Goal: Task Accomplishment & Management: Complete application form

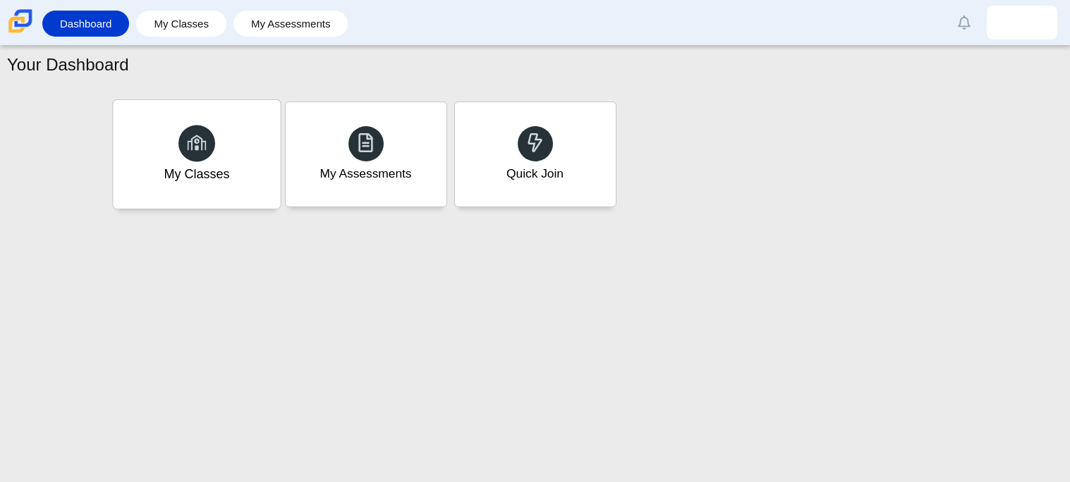
click at [238, 132] on div "My Classes" at bounding box center [196, 154] width 167 height 109
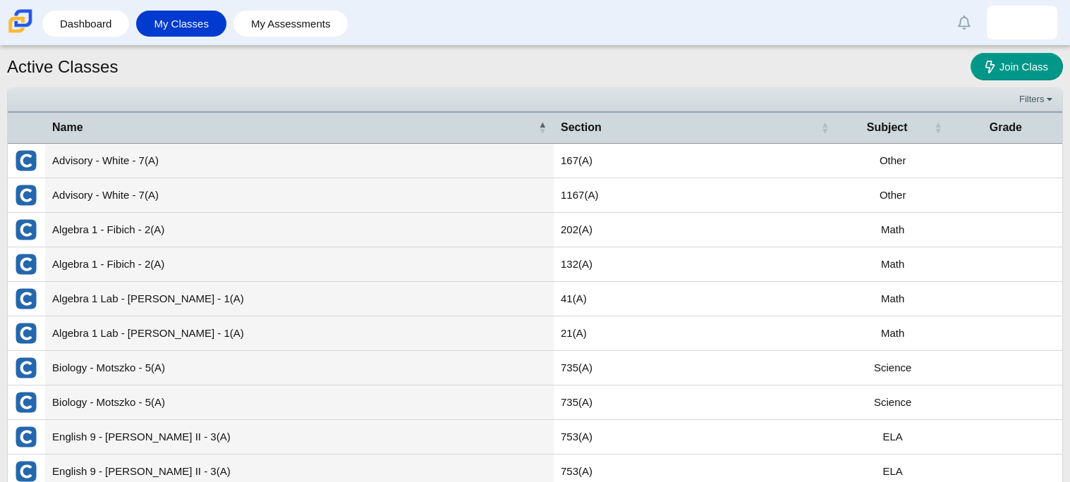
click at [70, 226] on td "Algebra 1 - Fibich - 2(A)" at bounding box center [299, 230] width 509 height 35
click at [33, 229] on img "External class connected through Clever" at bounding box center [26, 230] width 23 height 23
click at [1018, 81] on div "Active Classes Join Class" at bounding box center [535, 68] width 1056 height 31
click at [1016, 73] on link "Join Class" at bounding box center [1016, 67] width 92 height 28
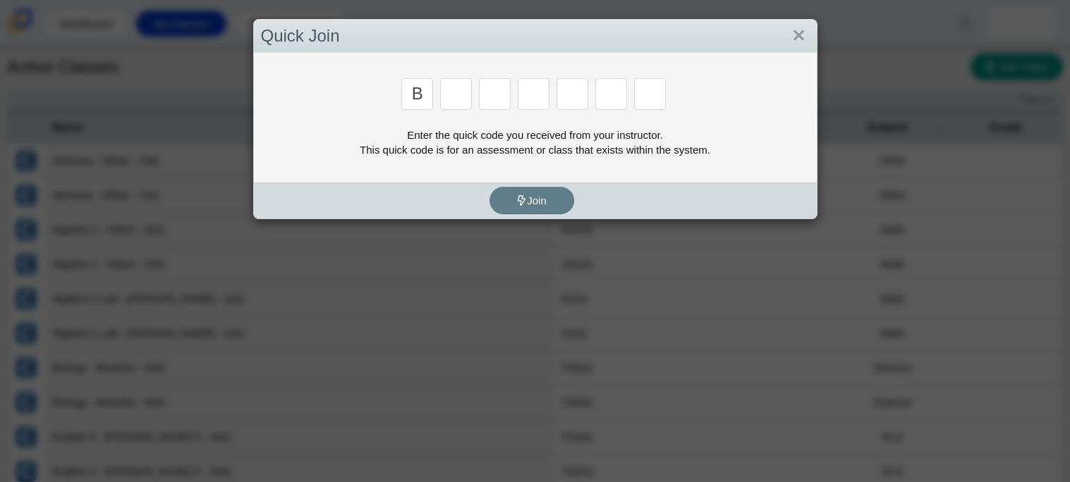
type input "b"
type input "w"
type input "8"
type input "w"
type input "z"
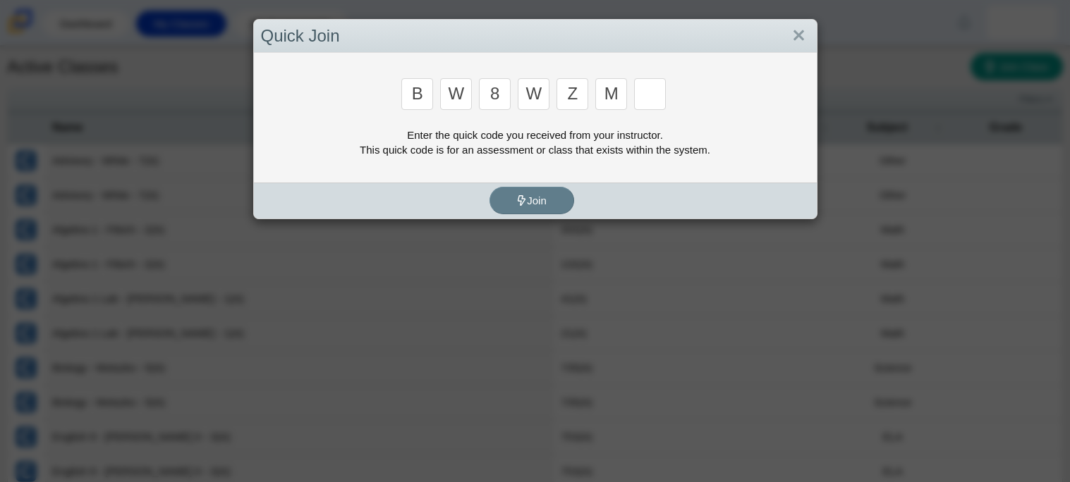
type input "m"
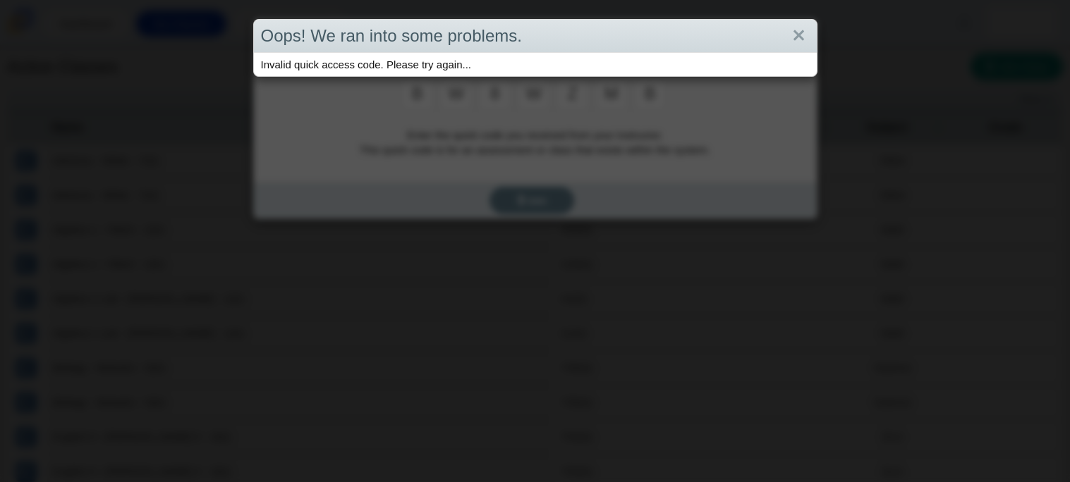
type input "b"
click at [803, 31] on link "Close" at bounding box center [799, 36] width 22 height 24
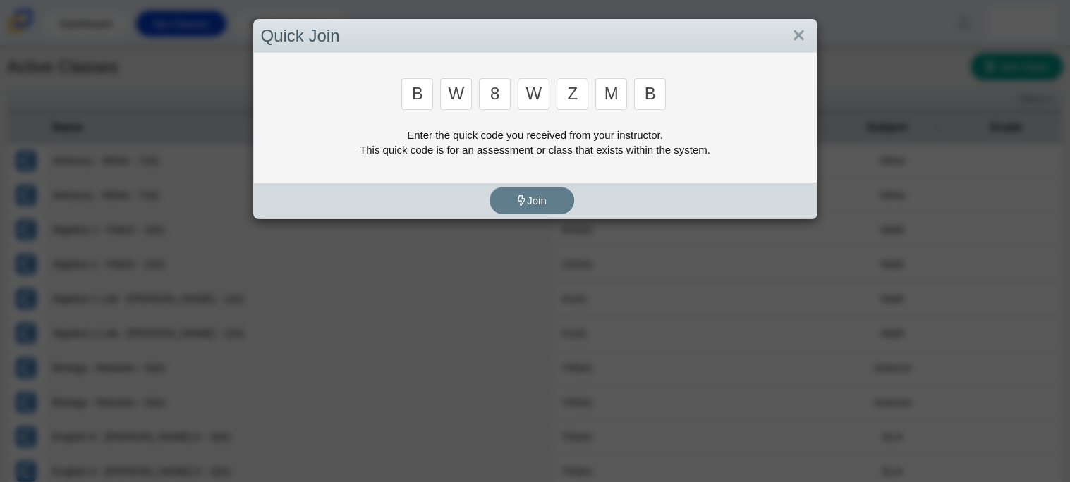
click at [652, 90] on input "b" at bounding box center [650, 94] width 32 height 32
type input "v"
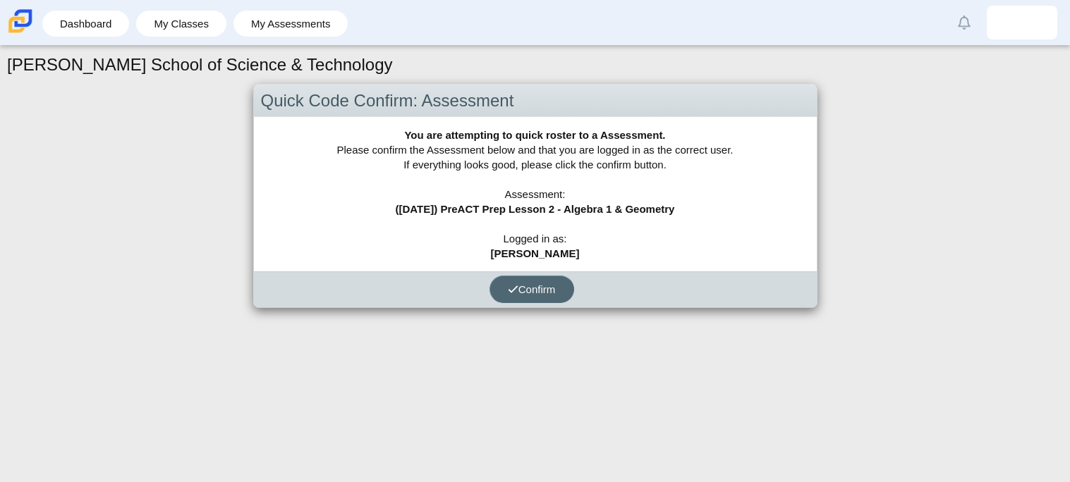
click at [520, 300] on button "Confirm" at bounding box center [531, 290] width 85 height 28
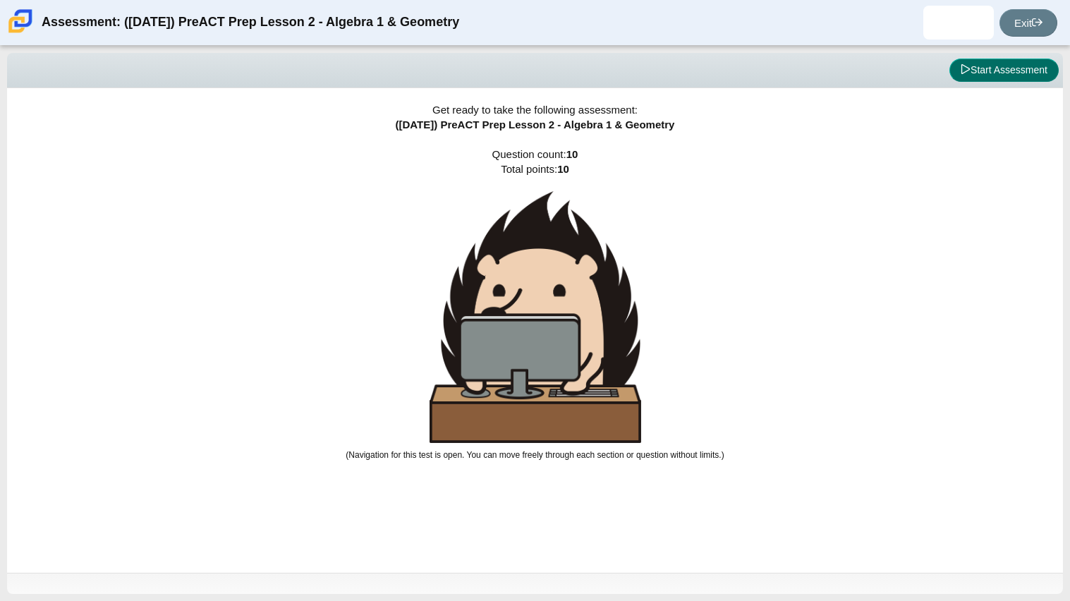
click at [976, 69] on button "Start Assessment" at bounding box center [1003, 71] width 109 height 24
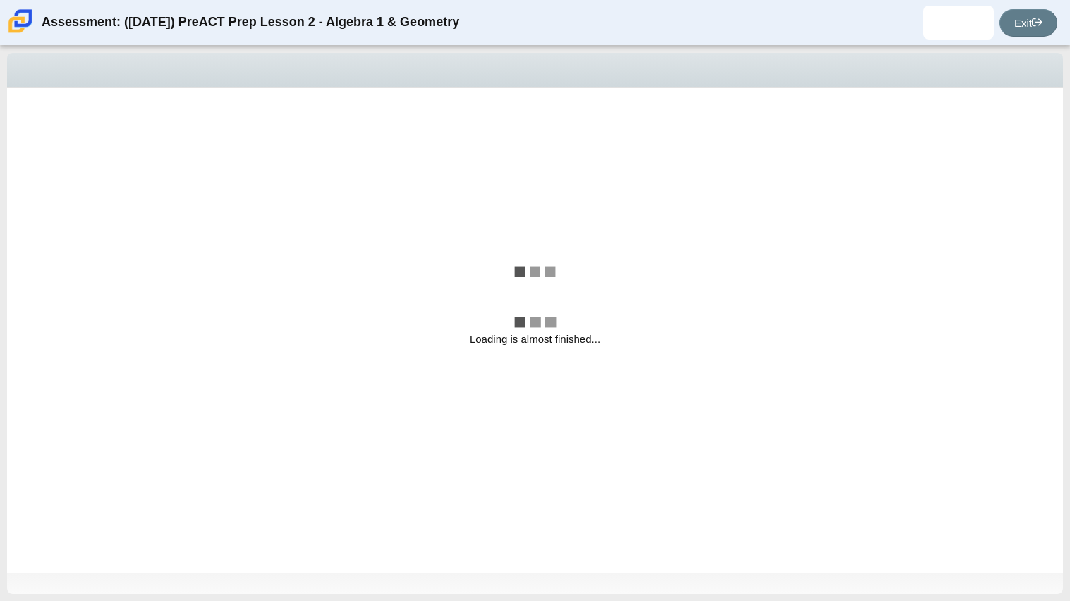
select select "bbf5d072-3e0b-44c4-9a12-6e7c9033f65b"
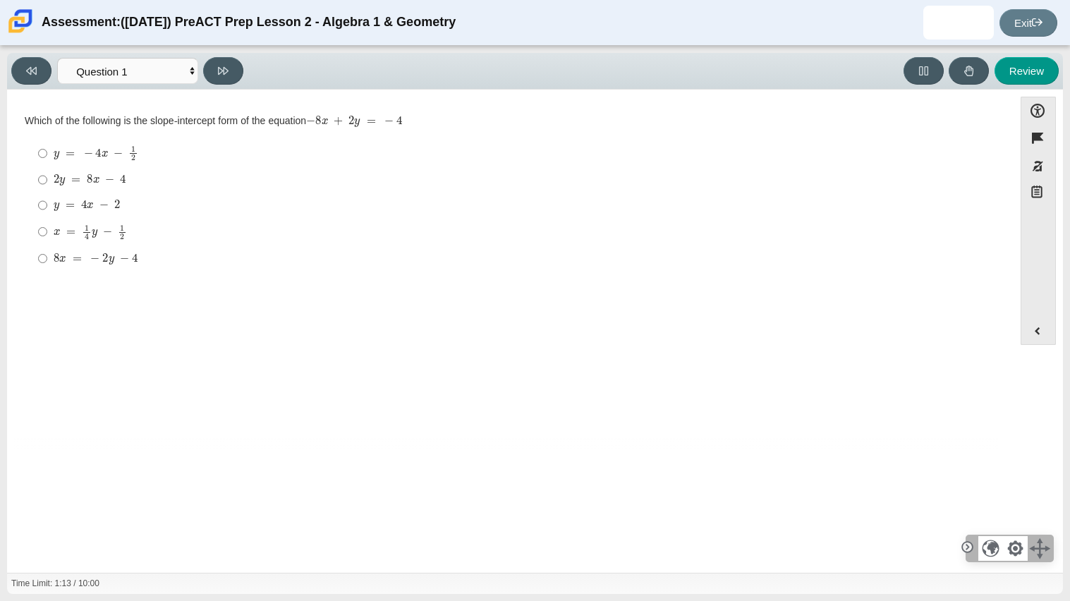
click at [373, 142] on label "y = − 4 x − 1 2 y = − 4 x − 1 2" at bounding box center [511, 154] width 966 height 28
click at [47, 142] on input "y = − 4 x − 1 2 y = − 4 x − 1 2" at bounding box center [42, 154] width 9 height 28
radio input "true"
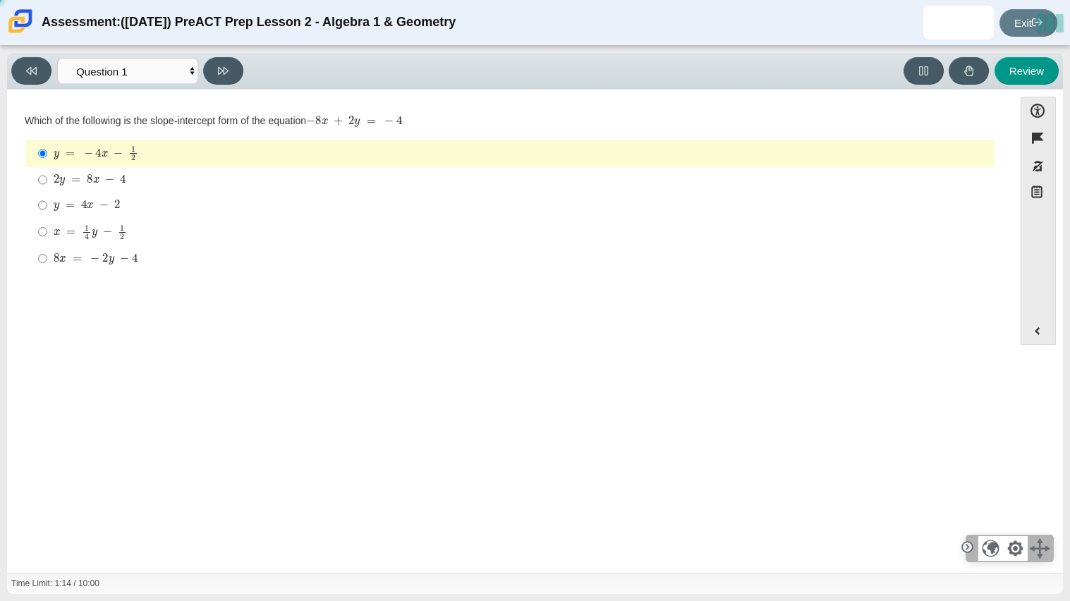
click at [87, 121] on thspan "Which of the following is the slope-intercept form of the equation" at bounding box center [165, 120] width 281 height 13
drag, startPoint x: 18, startPoint y: 114, endPoint x: 276, endPoint y: 118, distance: 258.9
click at [276, 118] on div "Question Which of the following is the slope-intercept form of the equation − 8…" at bounding box center [510, 196] width 992 height 171
click at [276, 118] on thspan "Which of the following is the slope-intercept form of the equation" at bounding box center [165, 120] width 281 height 13
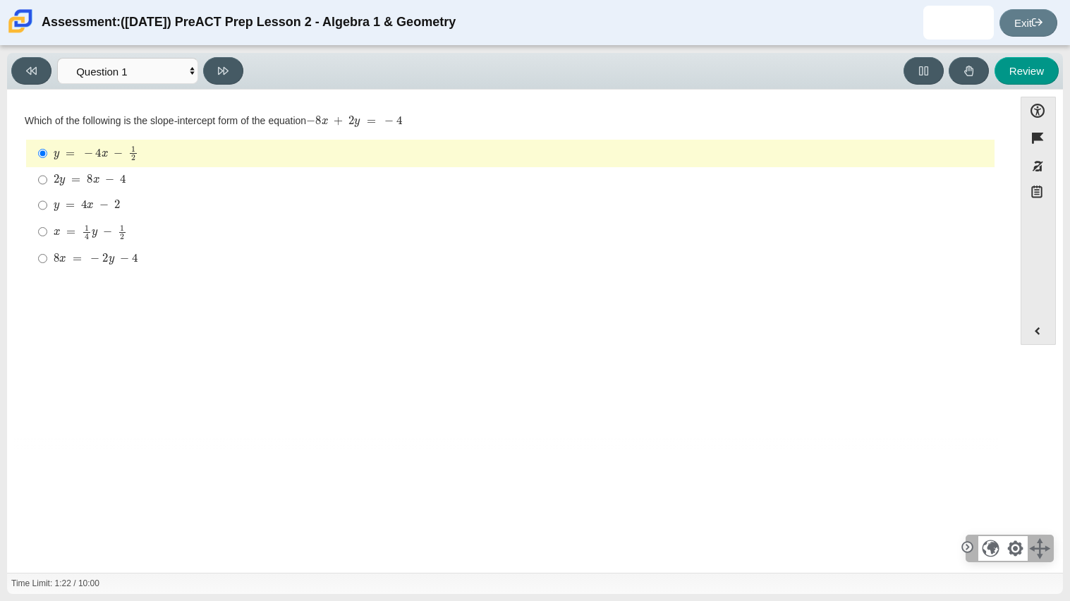
click at [394, 114] on mjx-container "− 8 x + 2 y = − 4" at bounding box center [354, 119] width 96 height 27
click at [317, 155] on div "y = − 4 x − 1 2" at bounding box center [521, 153] width 935 height 16
click at [47, 155] on input "y = − 4 x − 1 2 y = − 4 x − 1 2" at bounding box center [42, 154] width 9 height 28
click at [312, 181] on div "2 y = 8 x − 4" at bounding box center [521, 180] width 935 height 14
click at [47, 181] on input "2 y = 8 x − 4 2 y = 8 x − 4" at bounding box center [42, 179] width 9 height 25
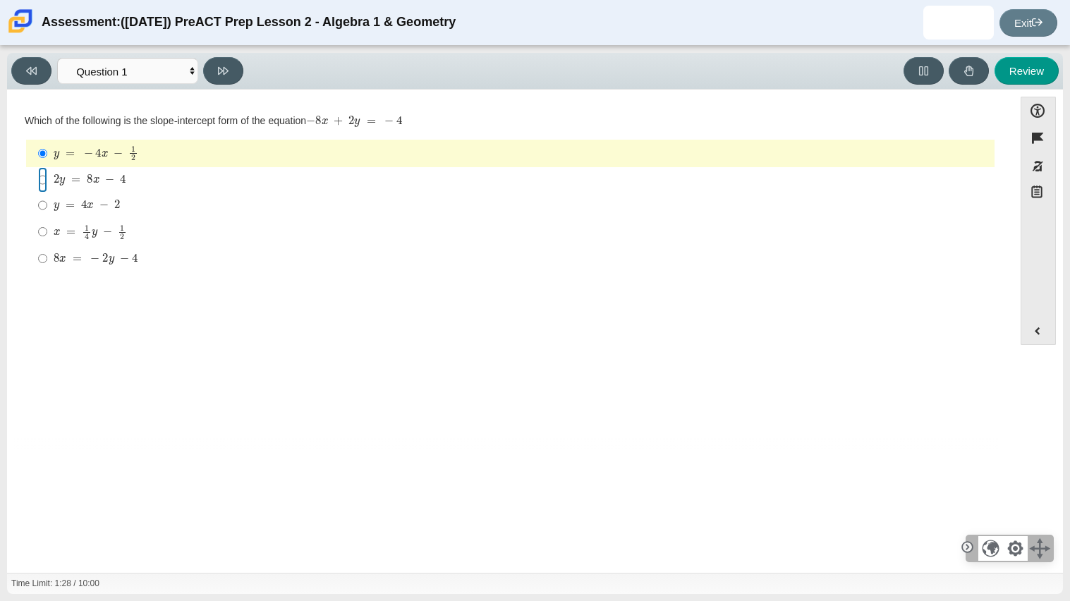
radio input "true"
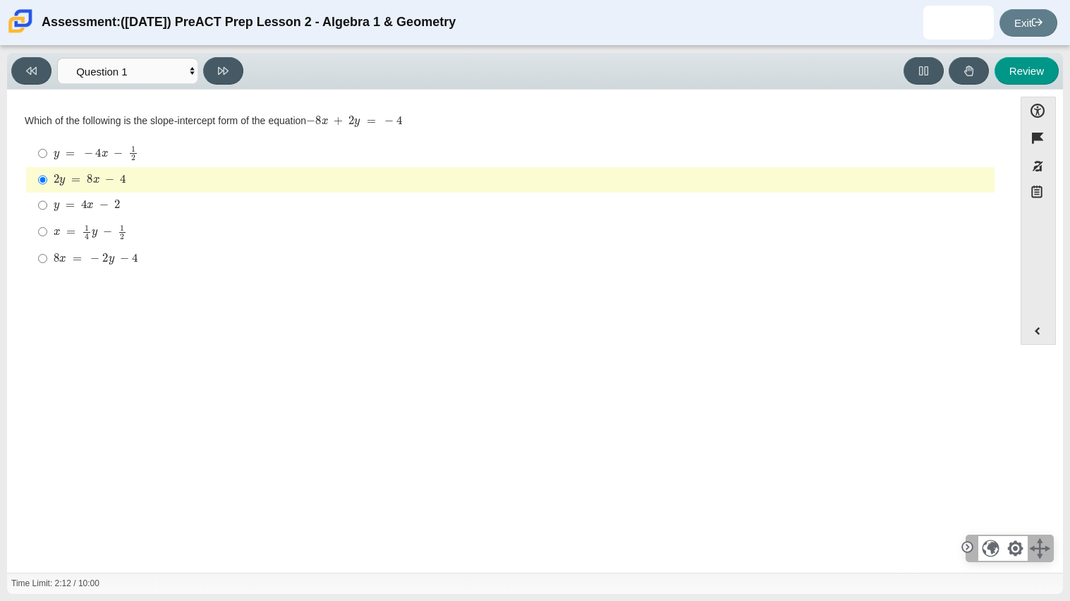
click at [298, 217] on label "y = 4 x − 2 y = 4 x − 2" at bounding box center [511, 205] width 966 height 25
click at [47, 217] on input "y = 4 x − 2 y = 4 x − 2" at bounding box center [42, 205] width 9 height 25
radio input "true"
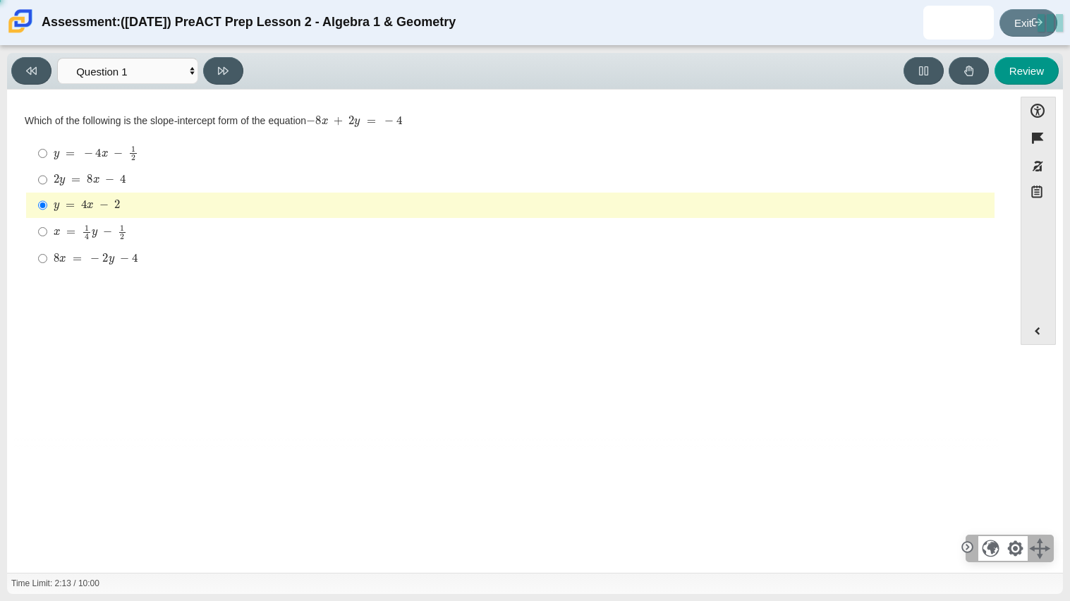
click at [268, 371] on div "Question Which of the following is the slope-intercept form of the equation − 8…" at bounding box center [510, 274] width 992 height 348
click at [284, 156] on div "y = − 4 x − 1 2" at bounding box center [521, 153] width 935 height 16
click at [47, 156] on input "y = − 4 x − 1 2 y = − 4 x − 1 2" at bounding box center [42, 154] width 9 height 28
radio input "true"
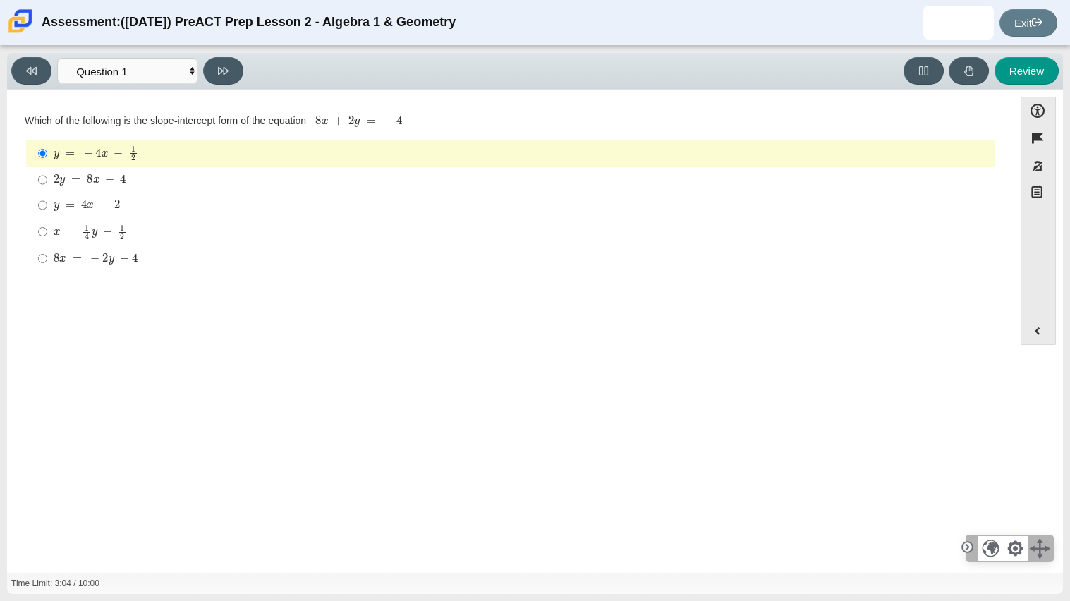
click at [264, 176] on div "2 y = 8 x − 4" at bounding box center [521, 180] width 935 height 14
click at [47, 176] on input "2 y = 8 x − 4 2 y = 8 x − 4" at bounding box center [42, 179] width 9 height 25
radio input "true"
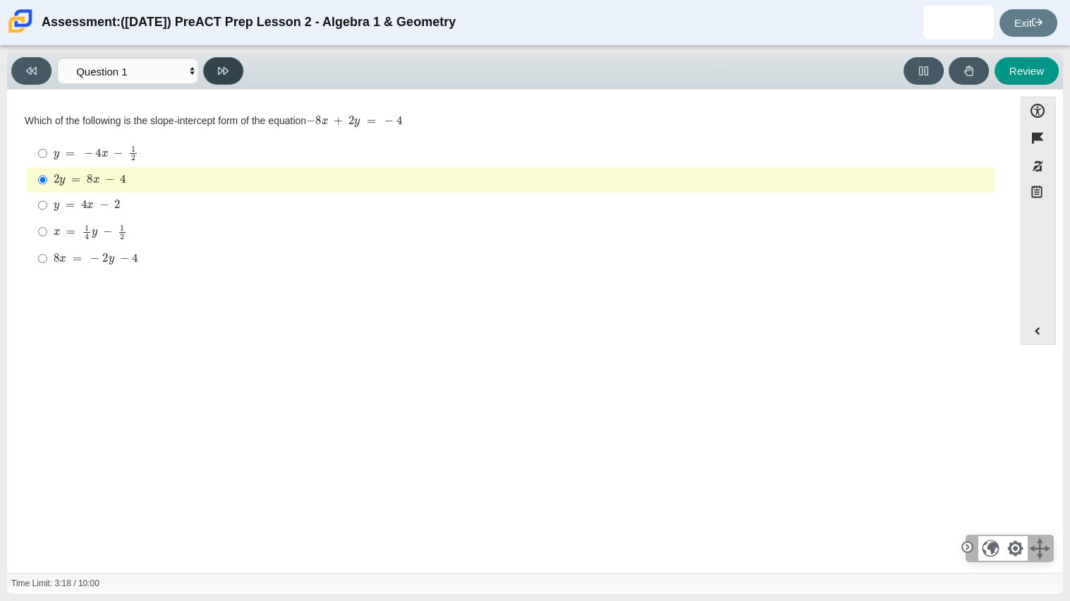
click at [224, 67] on icon at bounding box center [223, 71] width 11 height 8
select select "ed62e223-81bd-4cbf-ab48-ab975844bd1f"
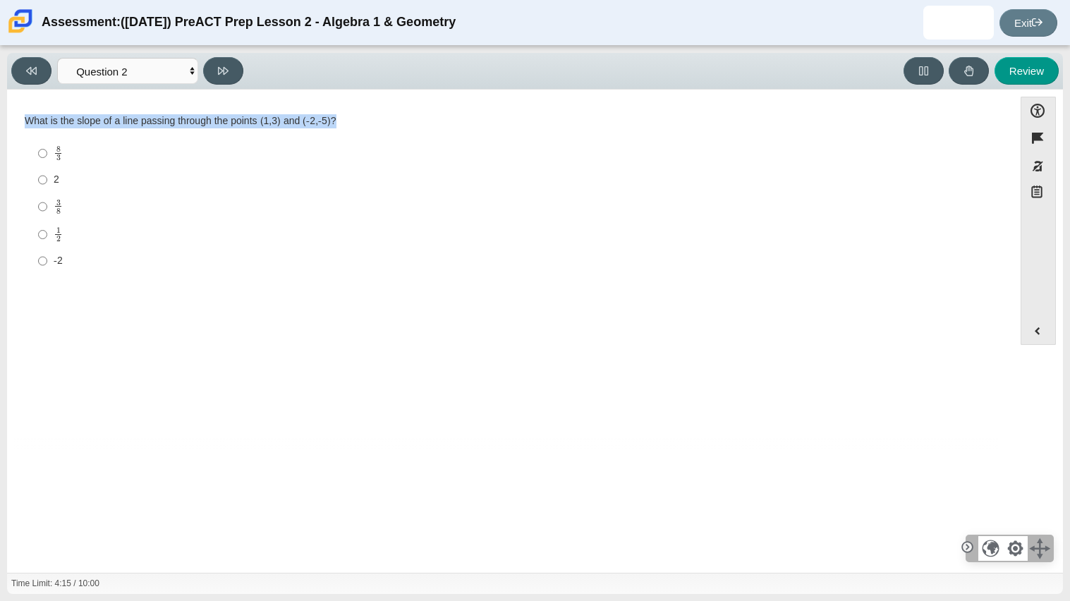
drag, startPoint x: 18, startPoint y: 121, endPoint x: 346, endPoint y: 118, distance: 328.0
click at [346, 118] on div "Question What is the slope of a line passing through the points (1,3) and (-2,-…" at bounding box center [510, 197] width 992 height 173
copy div "What is the slope of a line passing through the points (1,3) and (-2,-5)?"
click at [329, 101] on div "Question What is the slope of a line passing through the points (1,3) and (-2,-…" at bounding box center [510, 197] width 992 height 194
click at [43, 154] on input "8 3 8 thirds" at bounding box center [42, 154] width 9 height 28
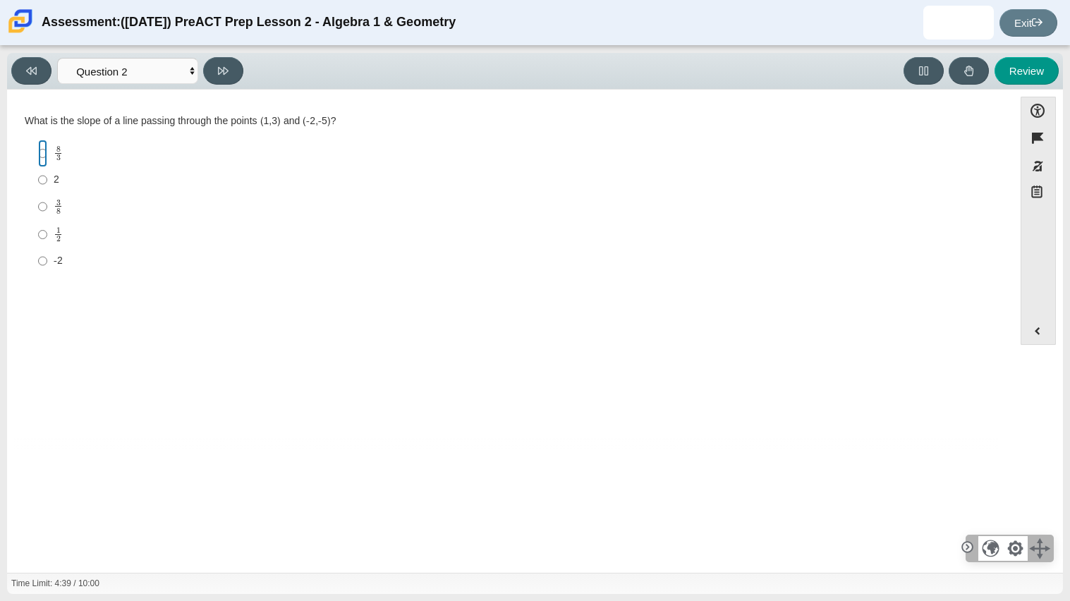
radio input "true"
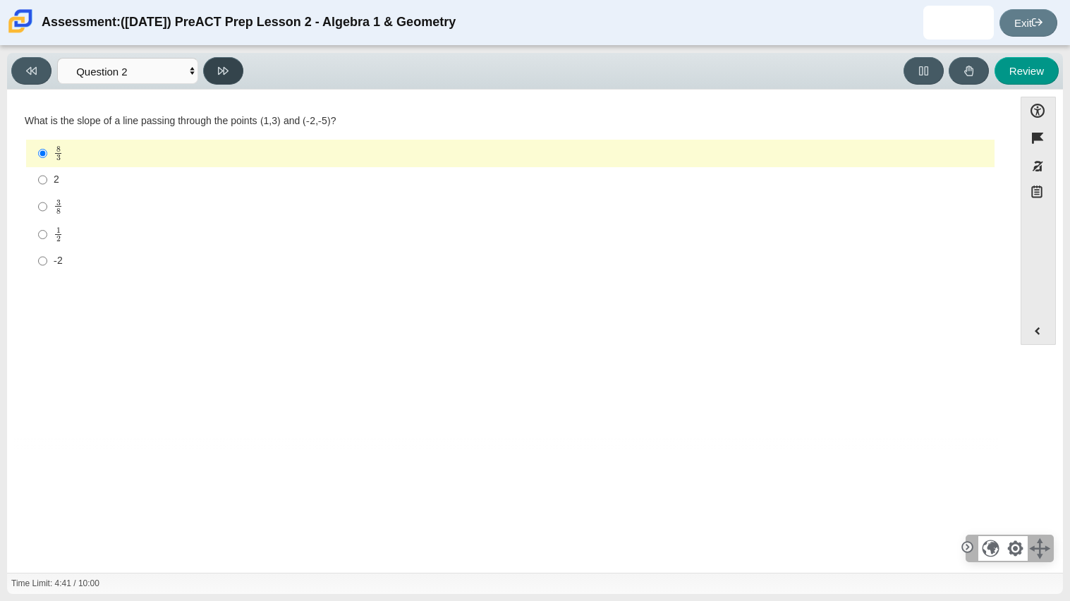
click at [230, 73] on button at bounding box center [223, 71] width 40 height 28
select select "97f4f5fa-a52e-4fed-af51-565bfcdf47cb"
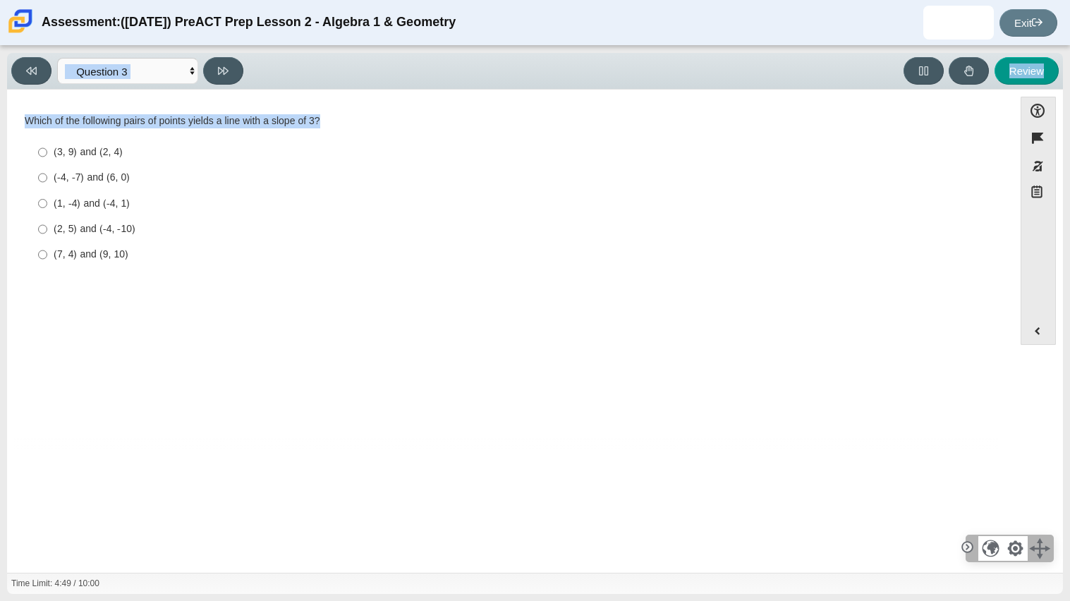
drag, startPoint x: 331, startPoint y: 118, endPoint x: 5, endPoint y: 120, distance: 325.8
click at [5, 120] on div "Viewing Question 3 of 10 in Pacing Mode Questions Question 1 Question 2 Questio…" at bounding box center [535, 323] width 1070 height 555
drag, startPoint x: 5, startPoint y: 120, endPoint x: 165, endPoint y: 131, distance: 160.5
click at [165, 131] on div "Viewing Question 3 of 10 in Pacing Mode Questions Question 1 Question 2 Questio…" at bounding box center [535, 323] width 1070 height 555
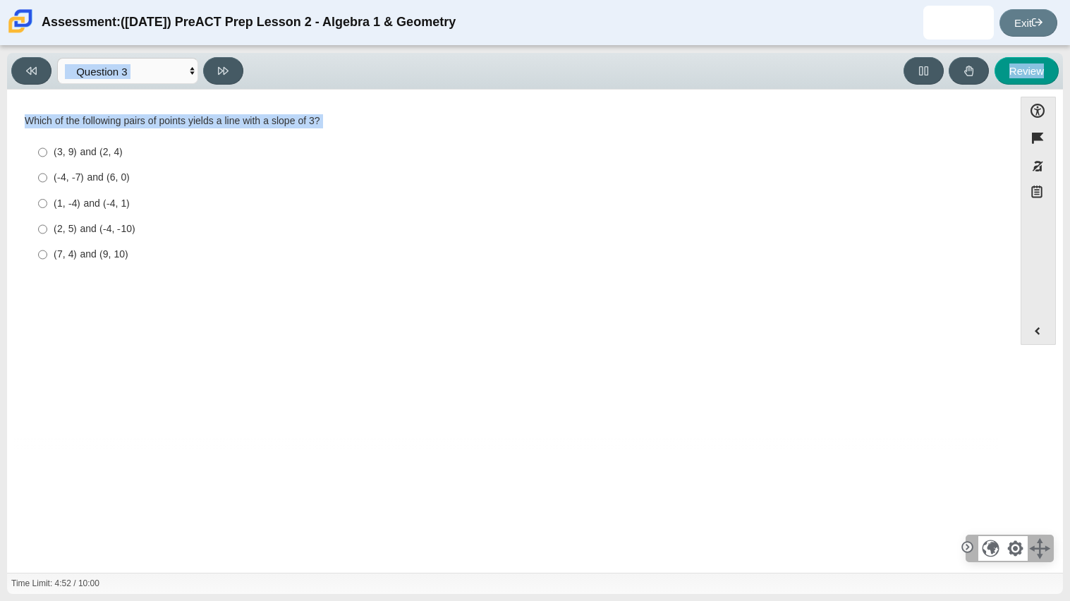
click at [129, 126] on div "Which of the following pairs of points yields a line with a slope of 3?" at bounding box center [510, 121] width 971 height 14
drag, startPoint x: 24, startPoint y: 120, endPoint x: 289, endPoint y: 135, distance: 265.6
click at [289, 135] on div "Which of the following pairs of points yields a line with a slope of 3? Respons…" at bounding box center [510, 191] width 971 height 154
copy div "Which of the following pairs of points yields a line with a slope of 3? Respons…"
click at [40, 151] on input "(3, 9) and (2, 4) (3, 9) and (2, 4)" at bounding box center [42, 152] width 9 height 25
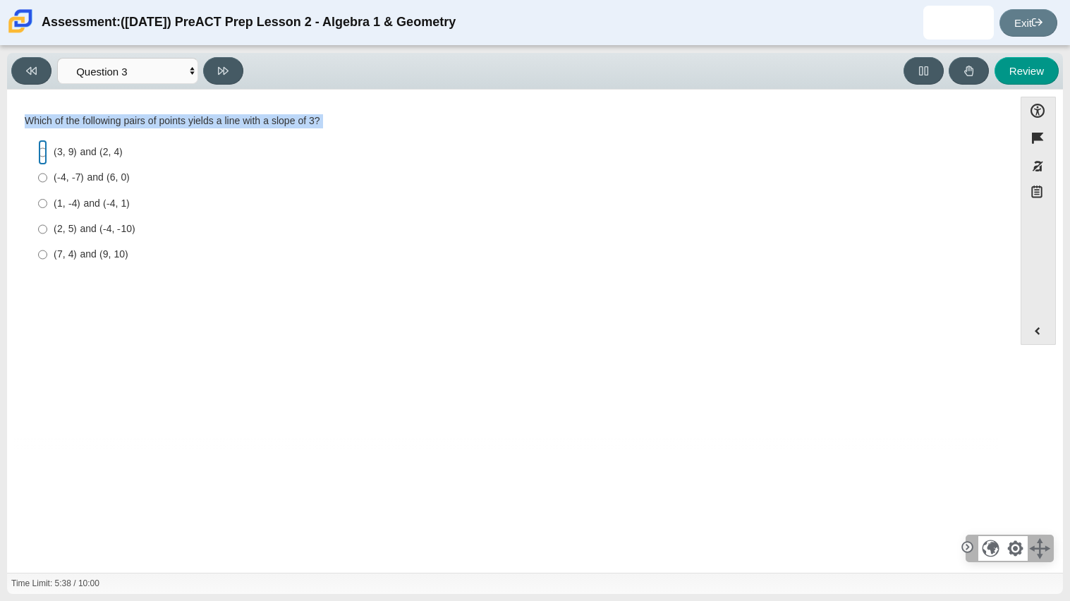
radio input "true"
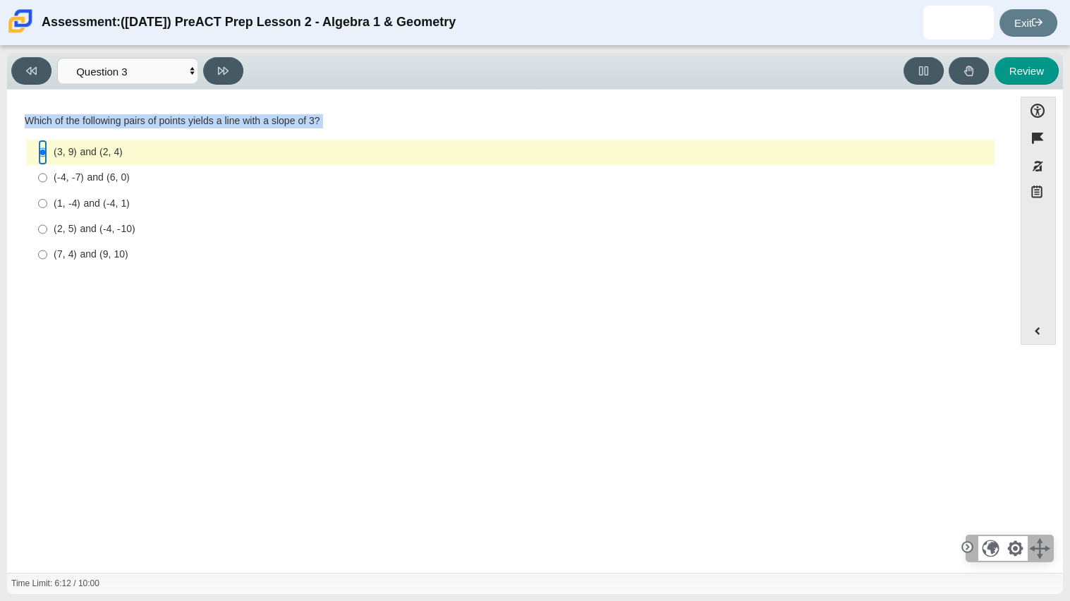
click at [40, 151] on input "(3, 9) and (2, 4) (3, 9) and (2, 4)" at bounding box center [42, 152] width 9 height 25
click at [225, 62] on button at bounding box center [223, 71] width 40 height 28
select select "89427bb7-e313-4f00-988f-8b8255897029"
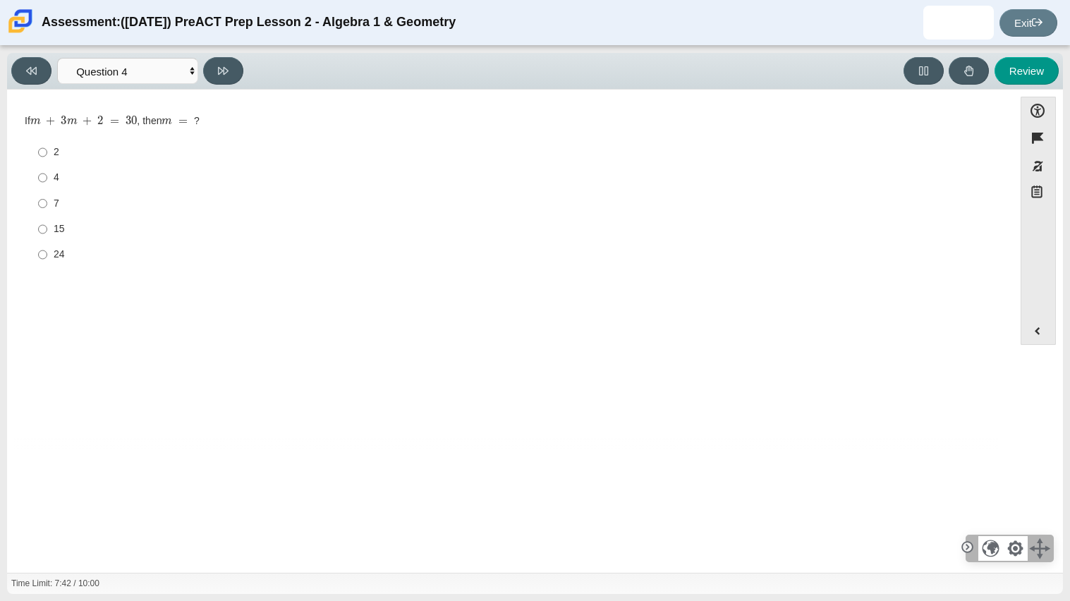
drag, startPoint x: 6, startPoint y: 118, endPoint x: 207, endPoint y: 114, distance: 200.3
click at [207, 114] on div "Accessibility options 07:42 / 10:00 Close Color scheme Font size Zoom Change th…" at bounding box center [535, 331] width 1056 height 483
drag, startPoint x: 207, startPoint y: 114, endPoint x: 13, endPoint y: 114, distance: 193.2
click at [14, 114] on div "Question If m + 3 m + 2 = 30 , then m = ? Responses 2 2 4 4 7 7 15 15 24 24" at bounding box center [510, 194] width 992 height 166
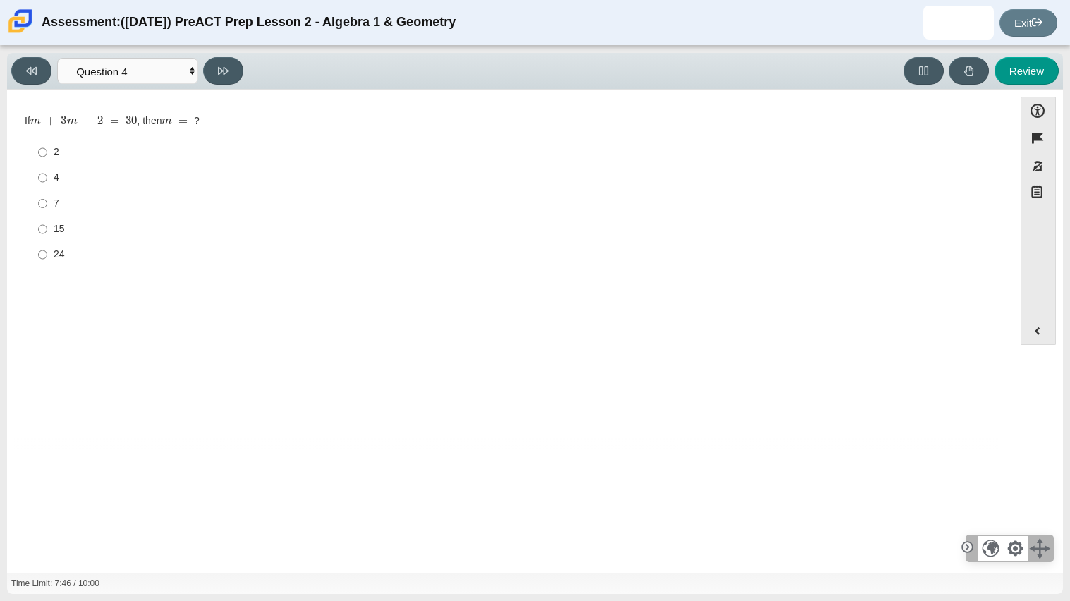
drag, startPoint x: 26, startPoint y: 120, endPoint x: 162, endPoint y: 118, distance: 135.4
click at [162, 118] on div "If m + 3 m + 2 = 30 , then m = ?" at bounding box center [510, 121] width 971 height 14
click at [75, 202] on div "7" at bounding box center [521, 204] width 935 height 14
click at [47, 202] on input "7 7" at bounding box center [42, 202] width 9 height 25
radio input "true"
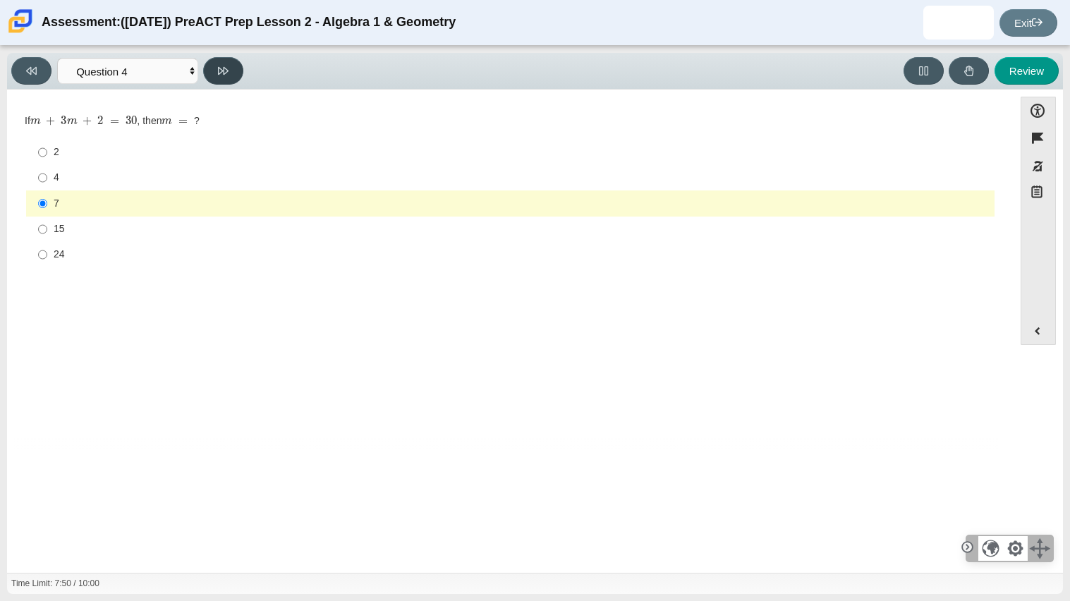
click at [238, 82] on button at bounding box center [223, 71] width 40 height 28
select select "489dcffd-4e6a-49cf-a9d6-ad1d4a911a4e"
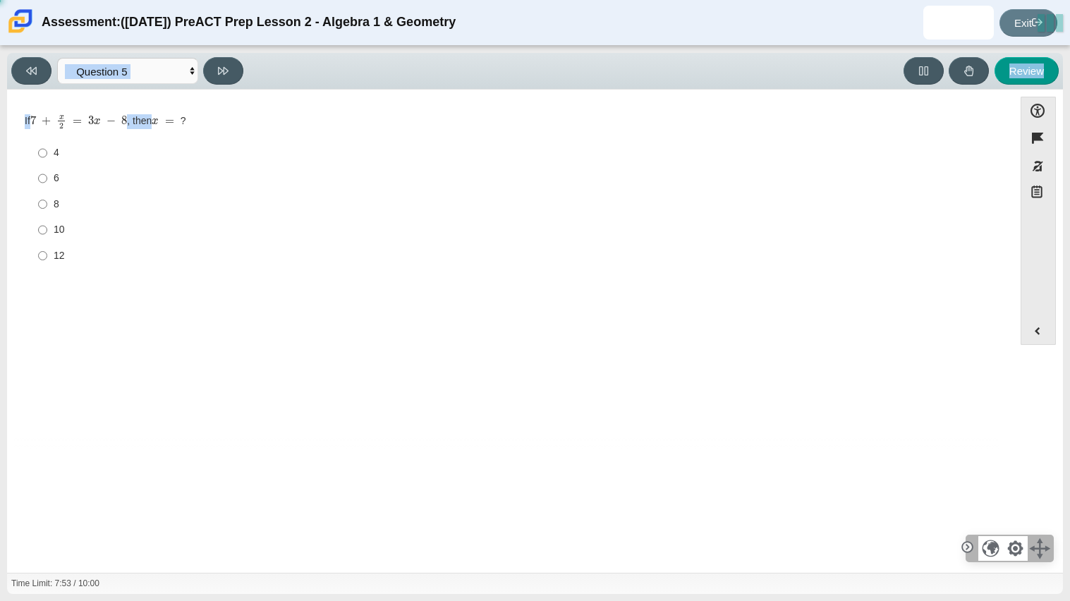
drag, startPoint x: 0, startPoint y: 118, endPoint x: 178, endPoint y: 116, distance: 177.7
click at [178, 116] on div "Viewing Question 5 of 10 in Pacing Mode Questions Question 1 Question 2 Questio…" at bounding box center [535, 323] width 1070 height 555
click at [178, 116] on mjx-math "Assessment items" at bounding box center [166, 120] width 28 height 9
click at [60, 173] on div "6" at bounding box center [521, 178] width 935 height 14
click at [47, 173] on input "6 6" at bounding box center [42, 178] width 9 height 25
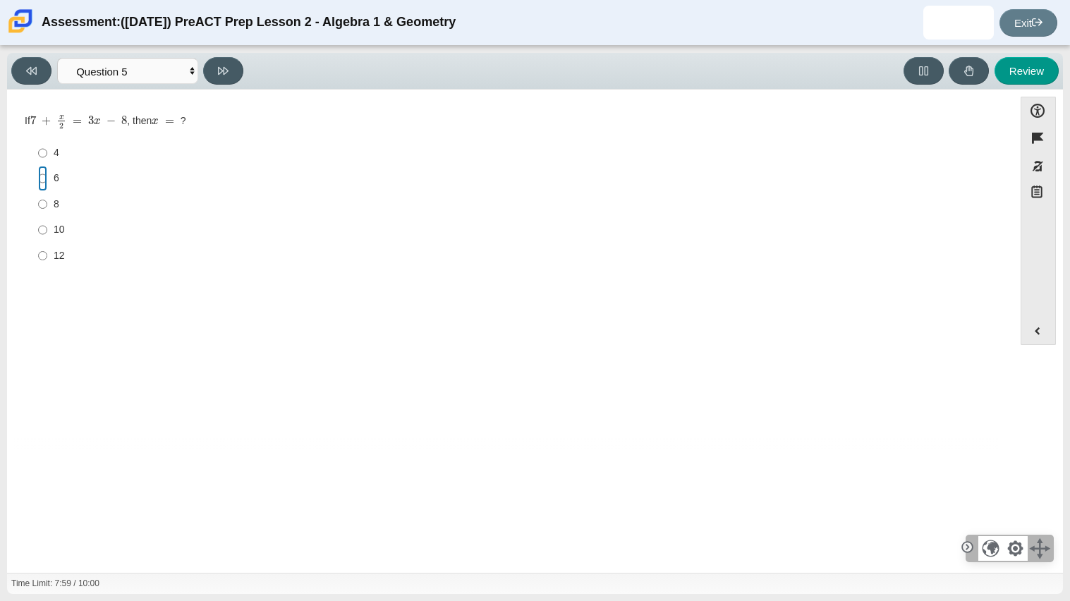
radio input "true"
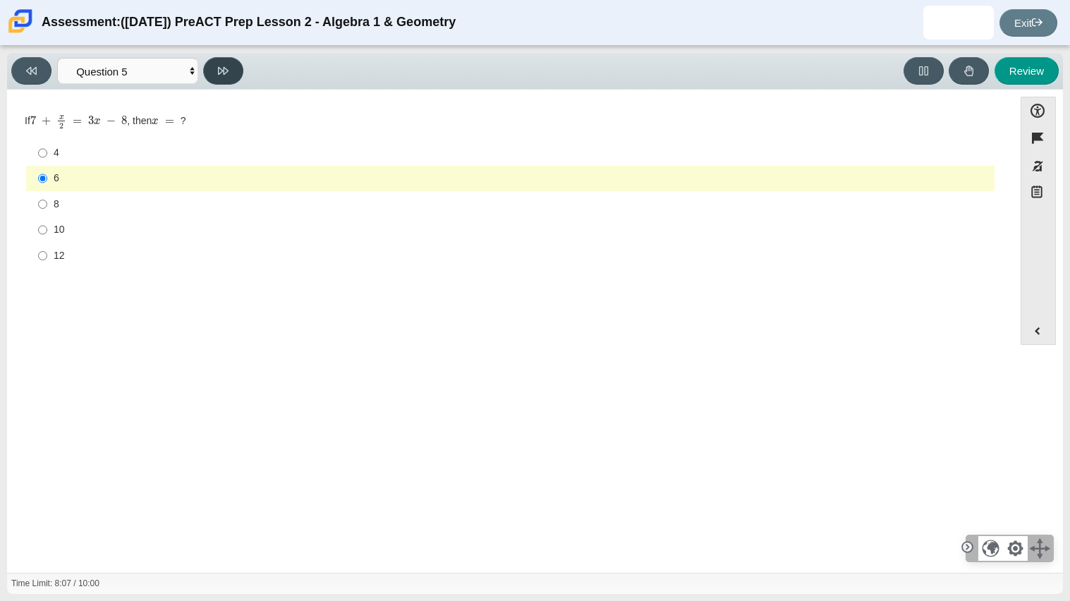
click at [212, 65] on button at bounding box center [223, 71] width 40 height 28
select select "210571de-36a6-4d8e-a361-ceff8ef801dc"
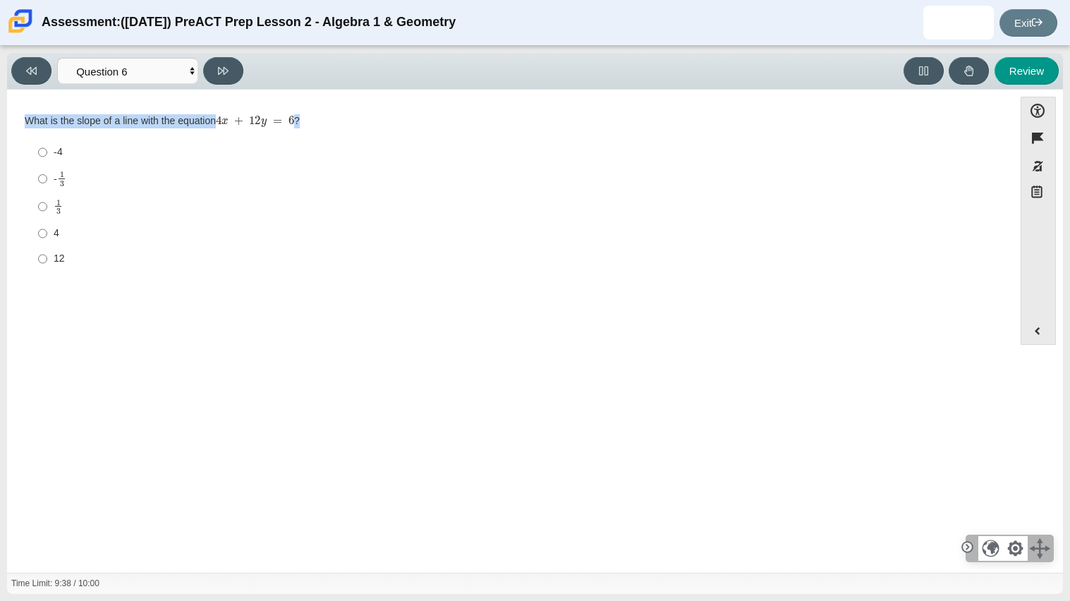
drag, startPoint x: 9, startPoint y: 115, endPoint x: 422, endPoint y: 114, distance: 413.3
click at [422, 114] on div "Accessibility options 09:38 / 10:00 Close Color scheme Font size Zoom Change th…" at bounding box center [535, 331] width 1056 height 483
click at [422, 114] on div "What is the slope of a line with the equation 4 x + 12 y = 6 ?" at bounding box center [510, 121] width 971 height 14
click at [59, 200] on mjx-c "Assessment items" at bounding box center [58, 203] width 4 height 6
click at [47, 200] on input "1 3 1 third" at bounding box center [42, 207] width 9 height 28
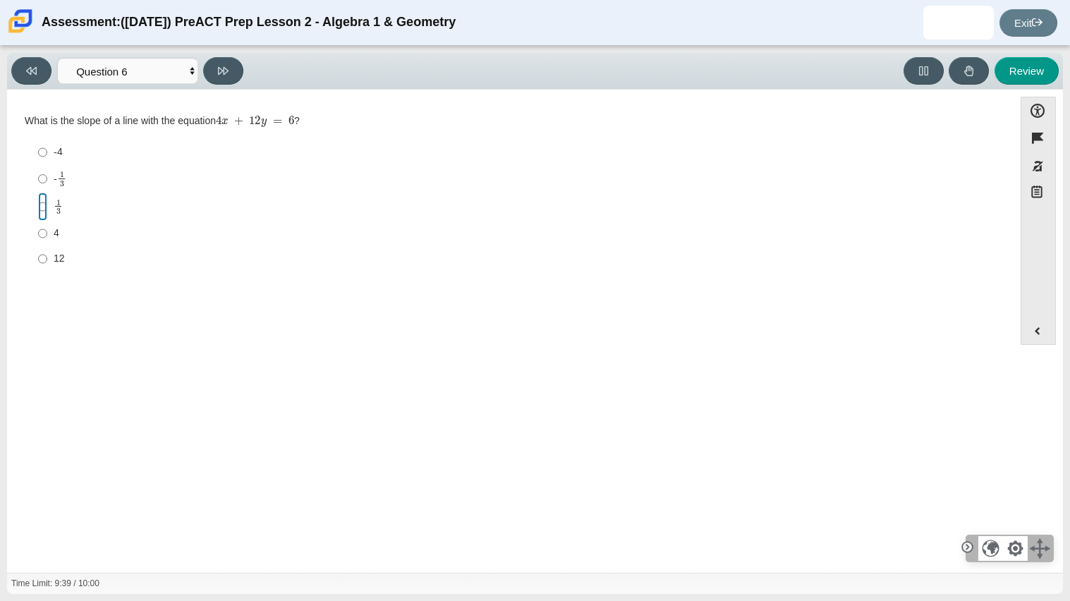
radio input "true"
